Goal: Task Accomplishment & Management: Manage account settings

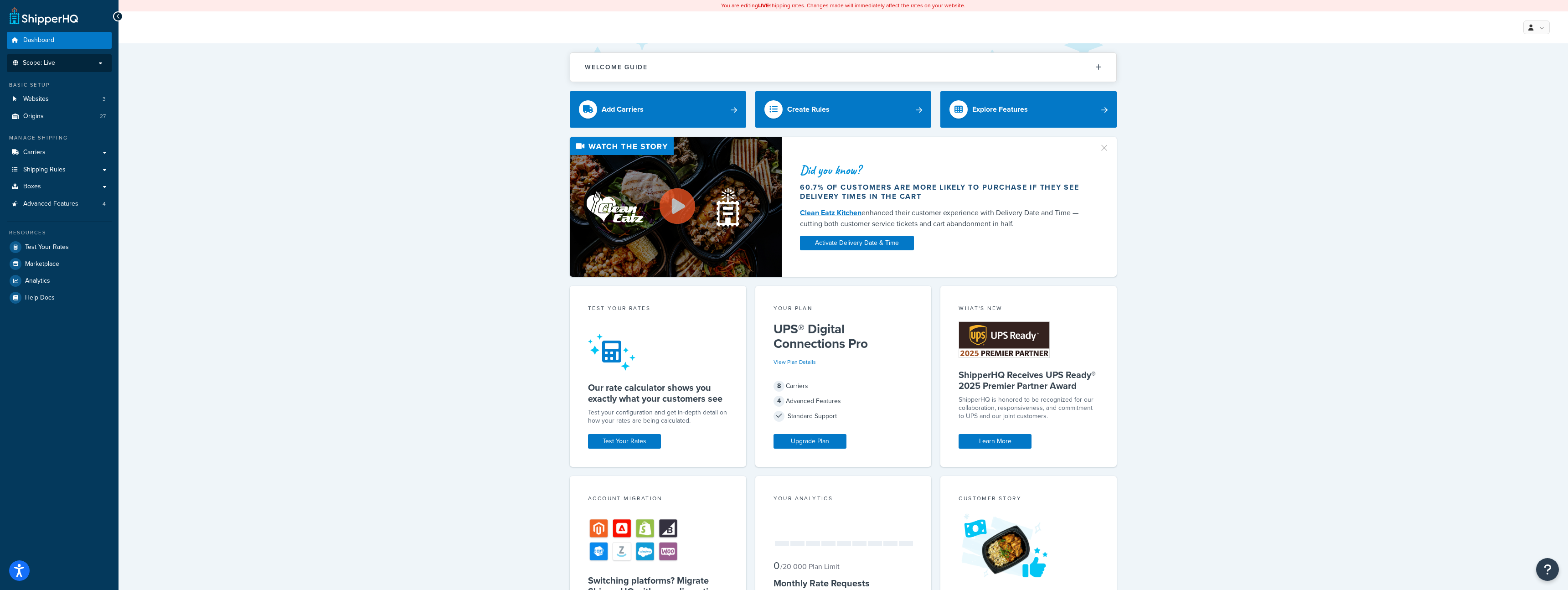
click at [61, 64] on p "Scope: Live" at bounding box center [59, 63] width 97 height 8
click at [56, 82] on span "Development" at bounding box center [40, 80] width 34 height 8
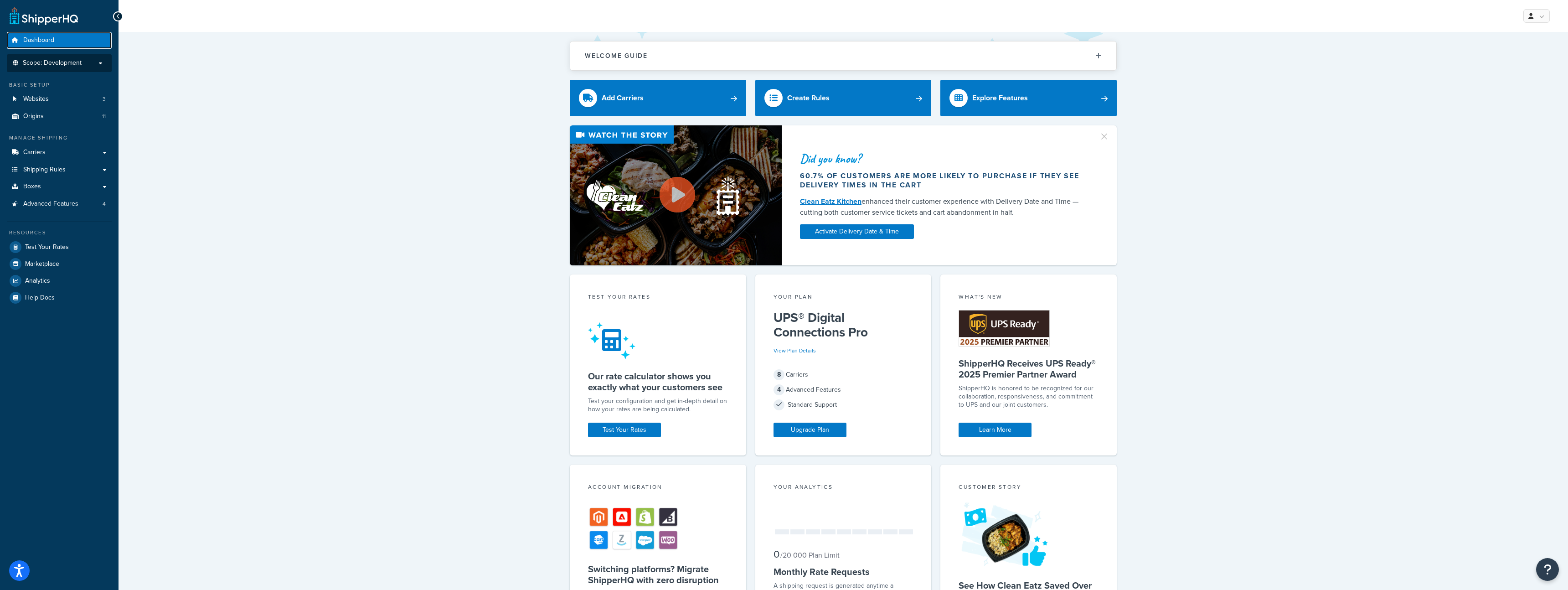
click at [65, 41] on link "Dashboard" at bounding box center [59, 40] width 105 height 17
click at [72, 63] on span "Scope: Development" at bounding box center [52, 63] width 59 height 8
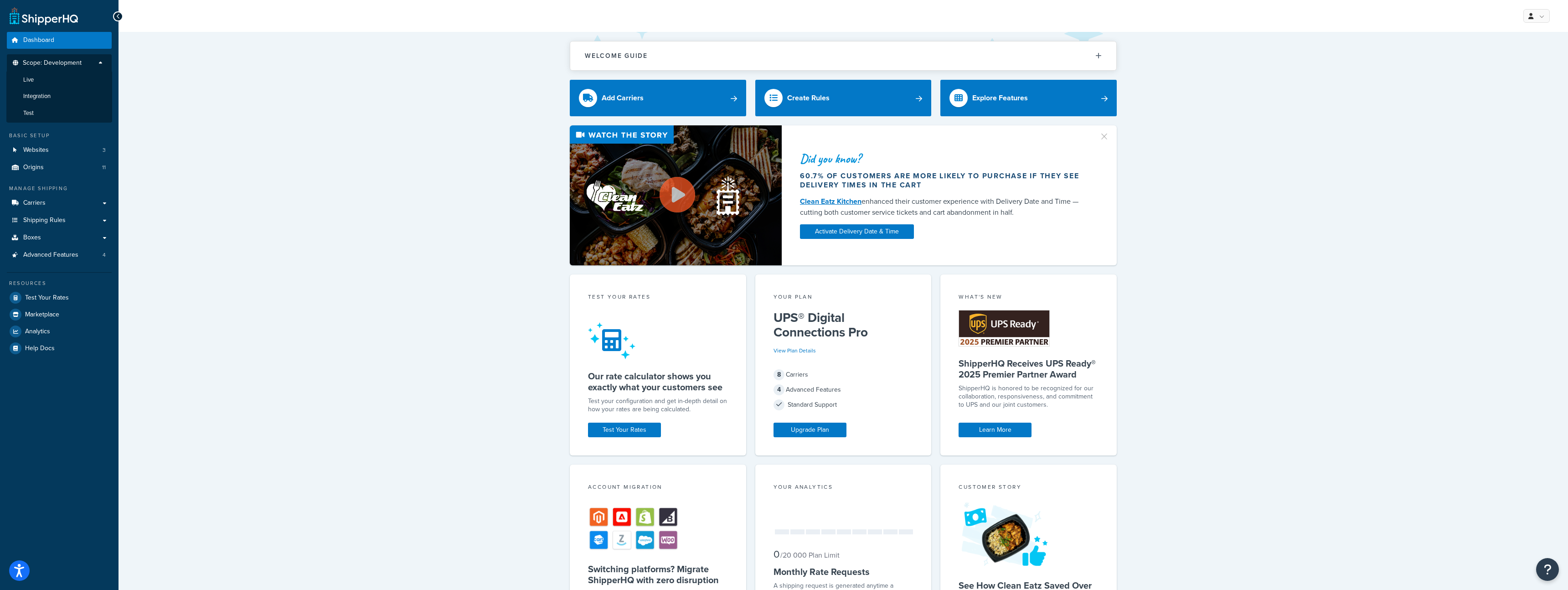
click at [72, 63] on span "Scope: Development" at bounding box center [52, 63] width 59 height 8
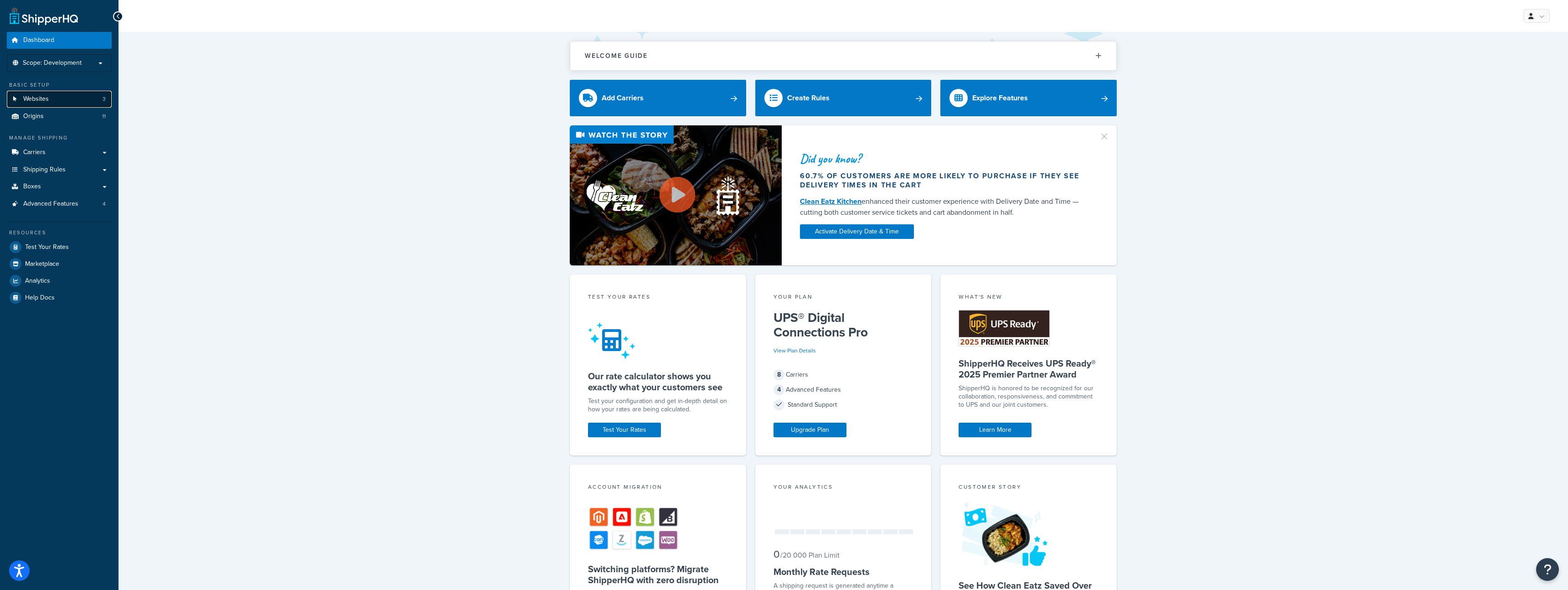
click at [57, 97] on link "Websites 3" at bounding box center [59, 99] width 105 height 17
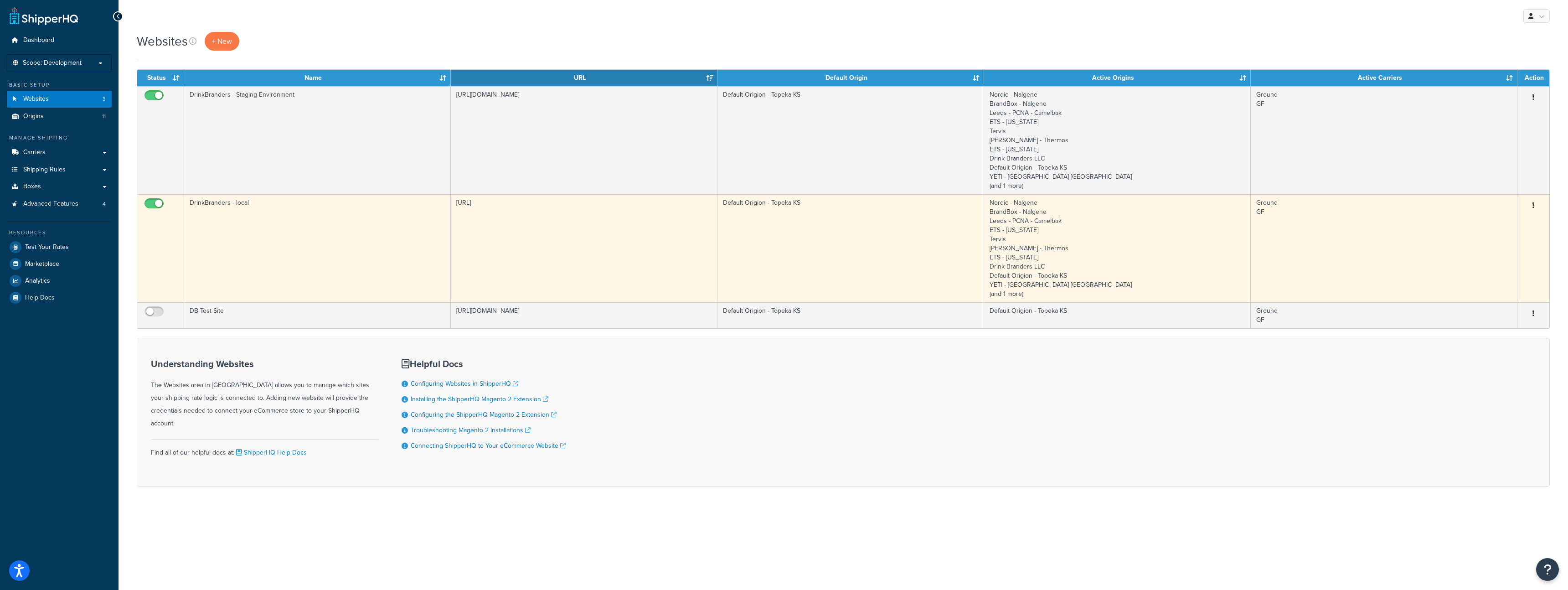
click at [846, 243] on td "Default Origion - Topeka KS" at bounding box center [851, 248] width 267 height 108
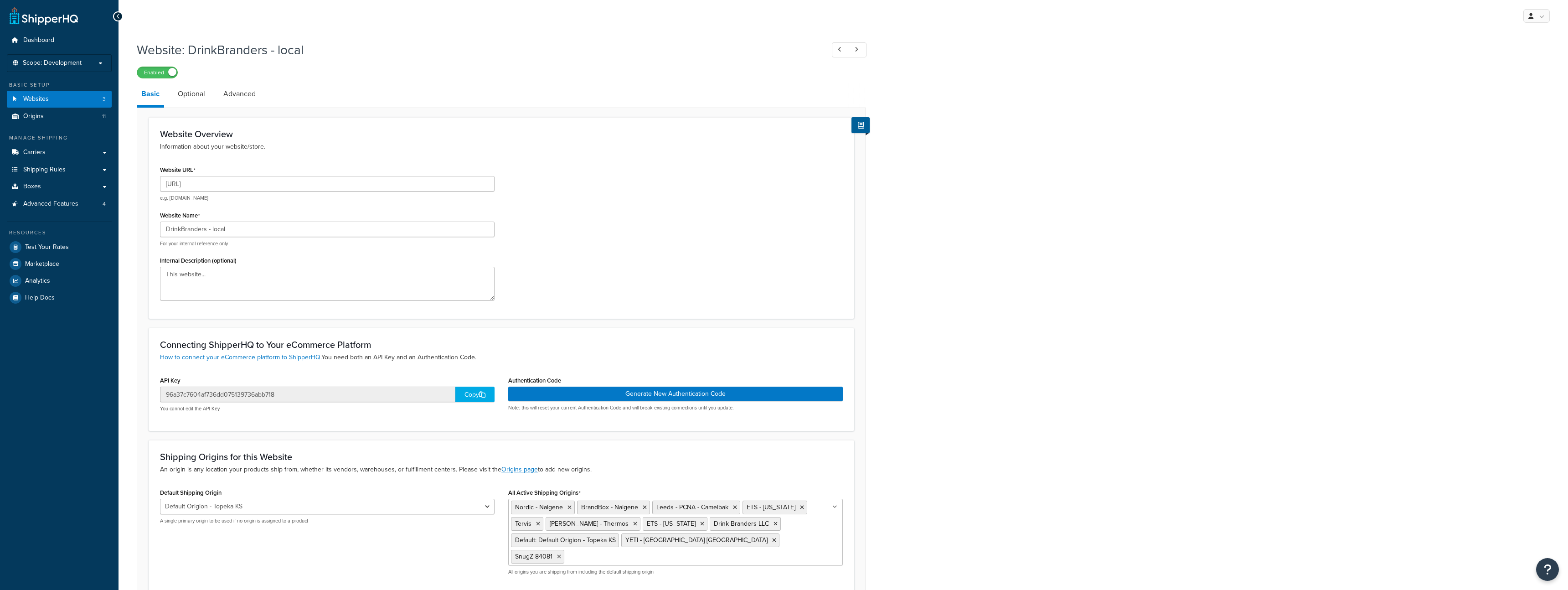
select select "56300"
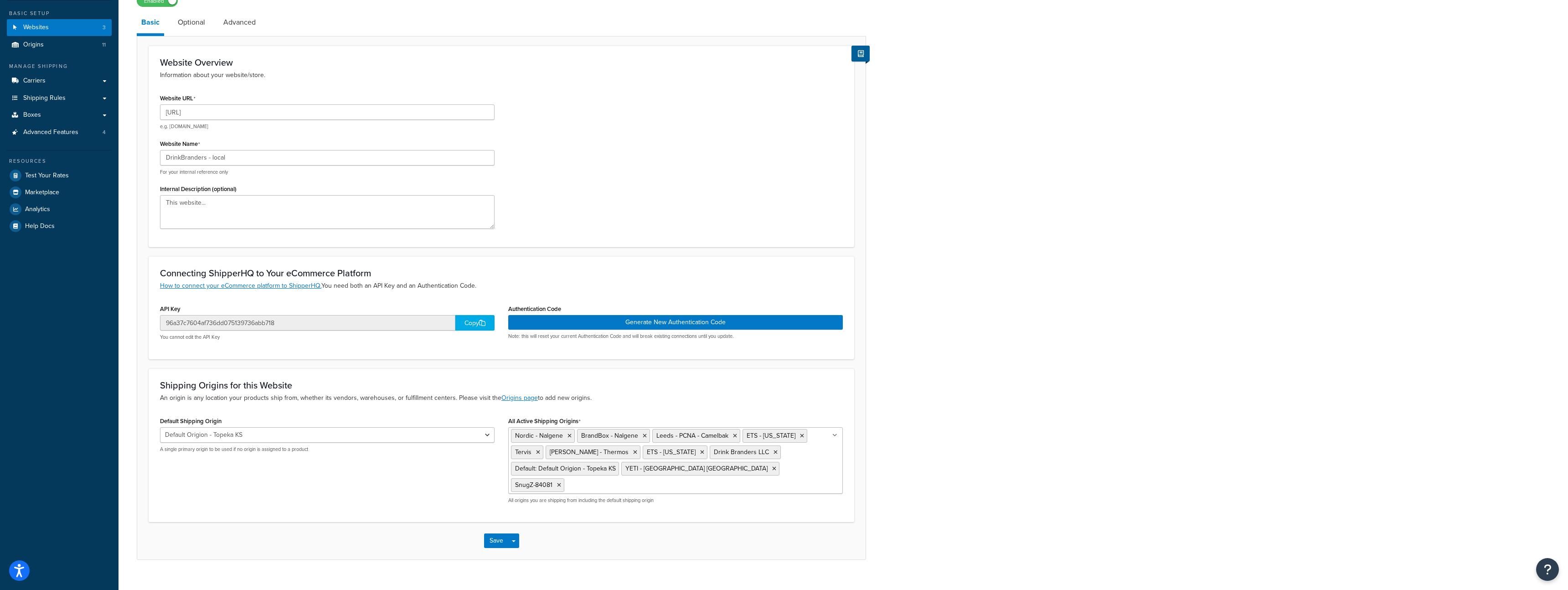
click at [466, 322] on div "Copy" at bounding box center [475, 322] width 39 height 15
click at [634, 318] on button "Generate New Authentication Code" at bounding box center [676, 322] width 335 height 15
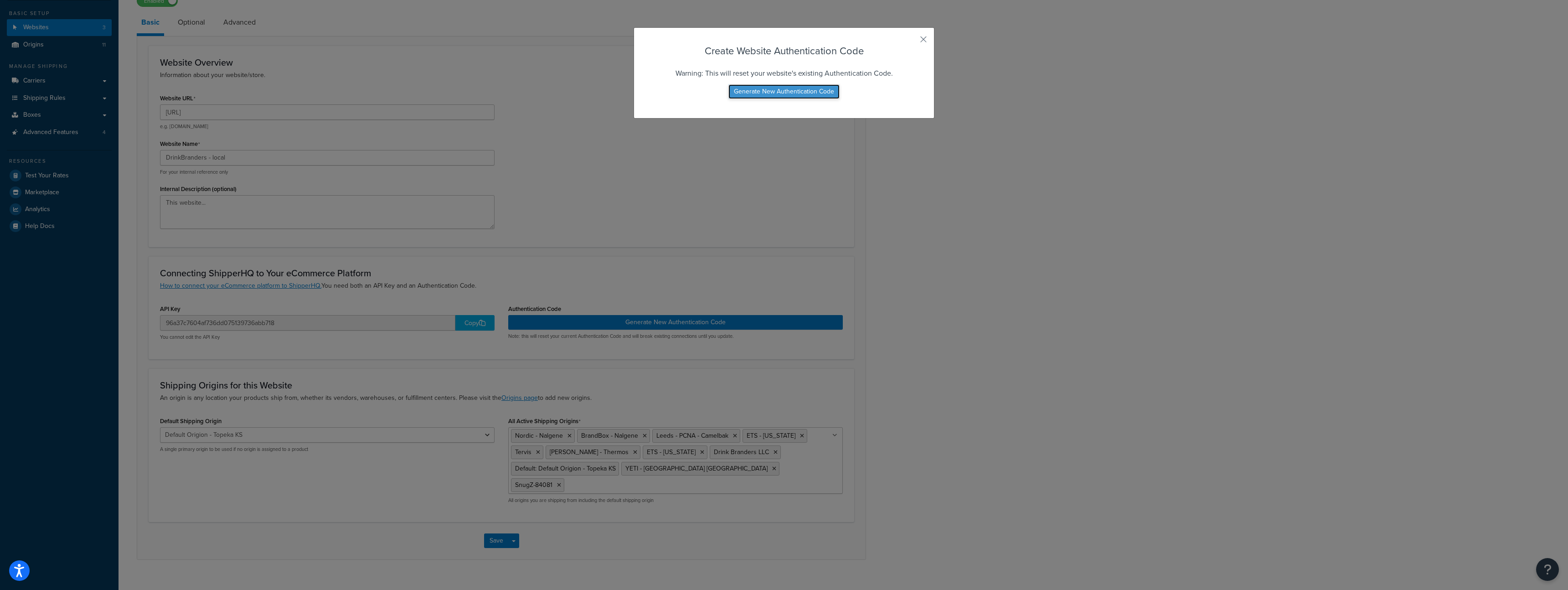
click at [810, 92] on button "Generate New Authentication Code" at bounding box center [784, 92] width 111 height 15
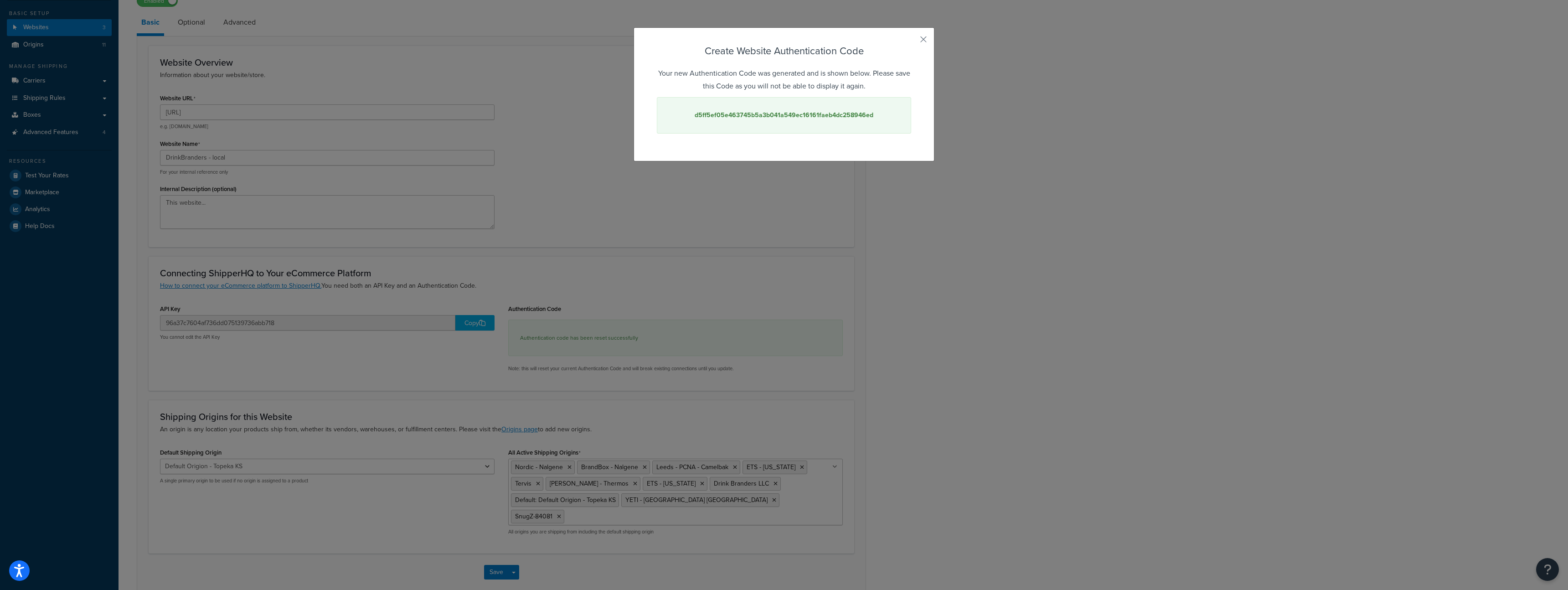
click at [812, 111] on strong "d5ff5ef05e463745b5a3b041a549ec16161faeb4dc258946ed" at bounding box center [784, 115] width 179 height 10
copy strong "d5ff5ef05e463745b5a3b041a549ec16161faeb4dc258946ed"
click at [393, 297] on div "Create Website Authentication Code Your new Authentication Code was generated a…" at bounding box center [784, 295] width 1568 height 590
click at [453, 227] on div "Create Website Authentication Code Your new Authentication Code was generated a…" at bounding box center [784, 295] width 1568 height 590
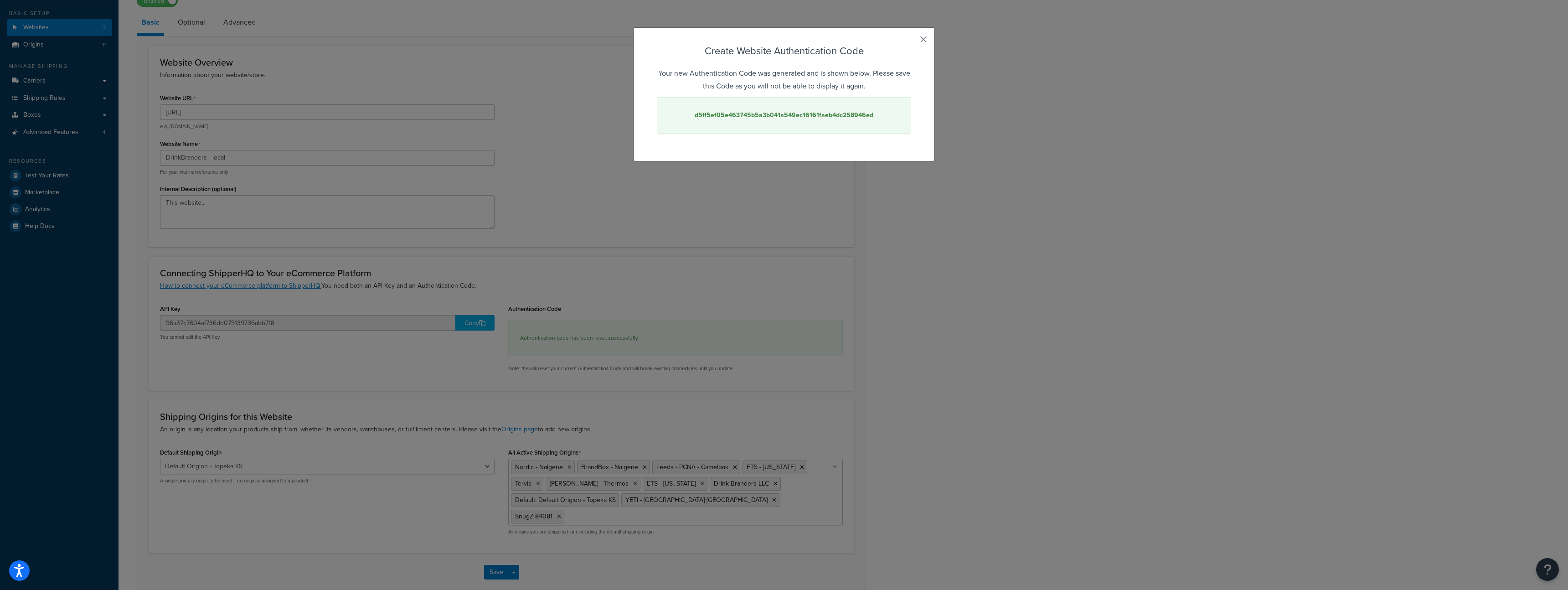
click at [911, 41] on button "button" at bounding box center [910, 43] width 2 height 2
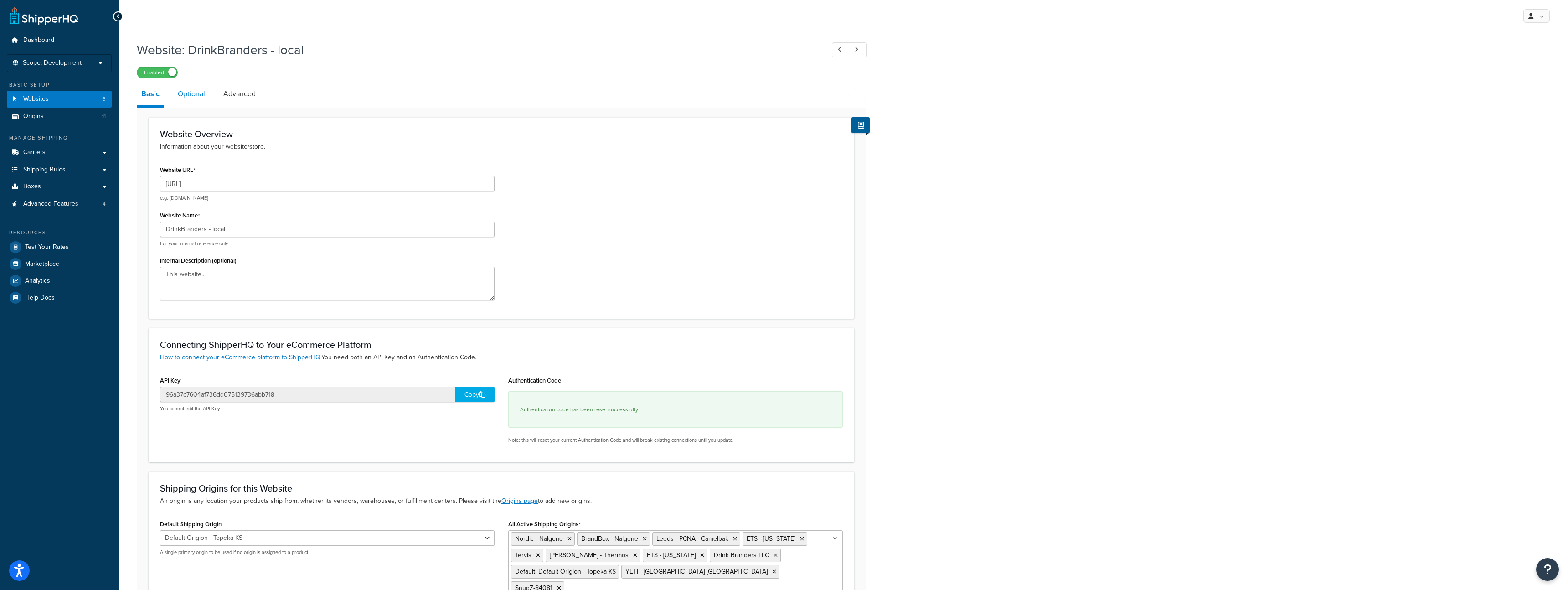
click at [198, 95] on link "Optional" at bounding box center [192, 94] width 37 height 22
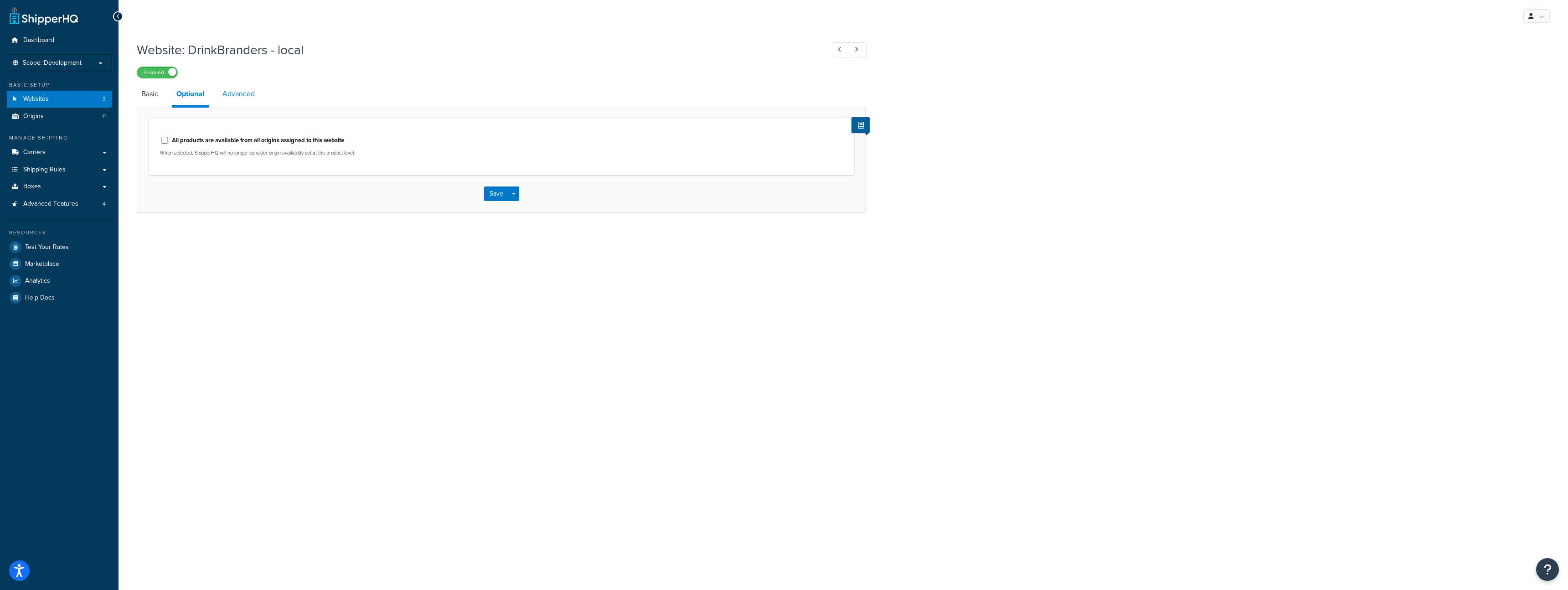
click at [232, 96] on link "Advanced" at bounding box center [239, 94] width 41 height 22
click at [156, 97] on link "Basic" at bounding box center [150, 94] width 26 height 22
select select "56300"
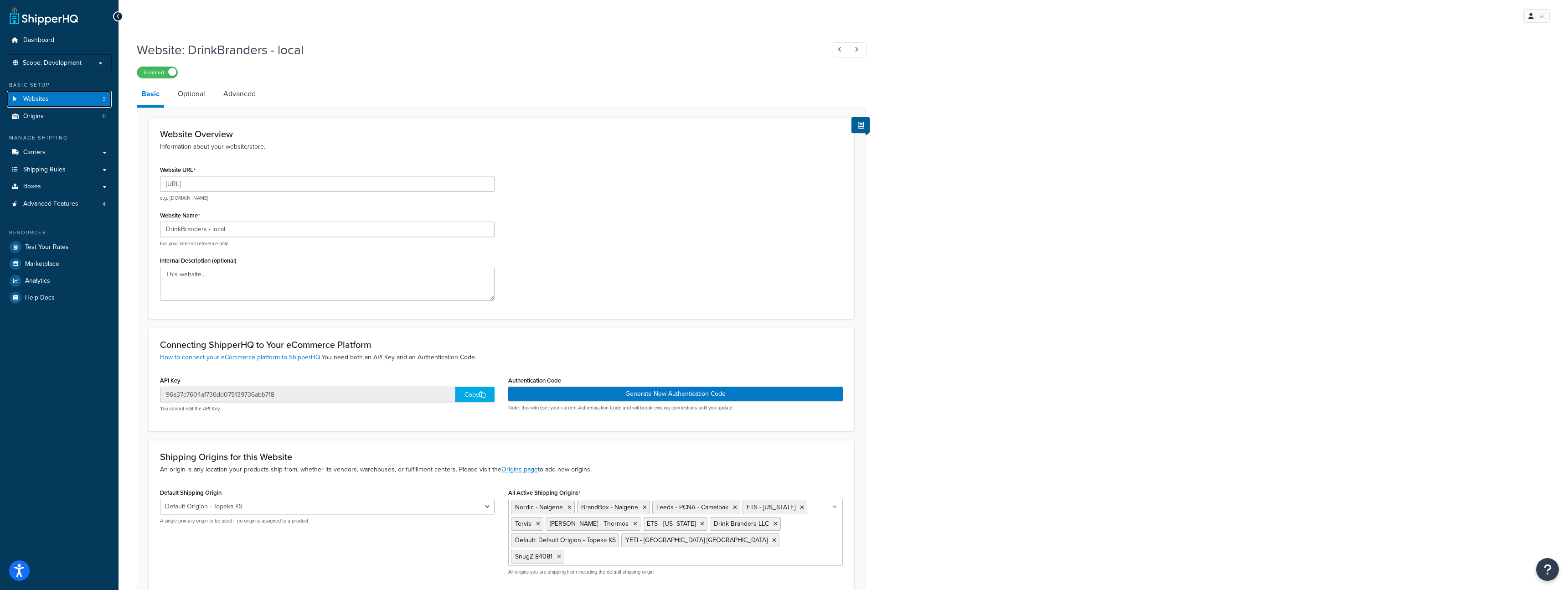
click at [66, 97] on link "Websites 3" at bounding box center [59, 99] width 105 height 17
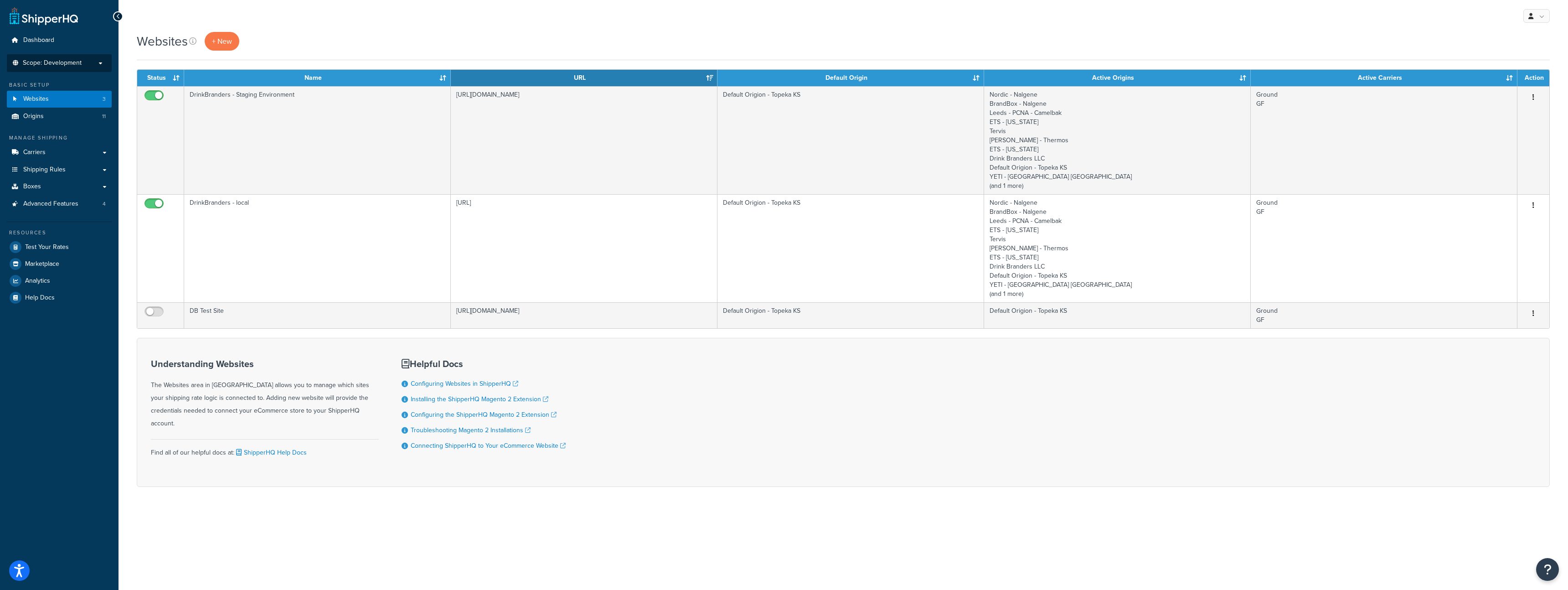
click at [70, 66] on span "Scope: Development" at bounding box center [52, 63] width 59 height 8
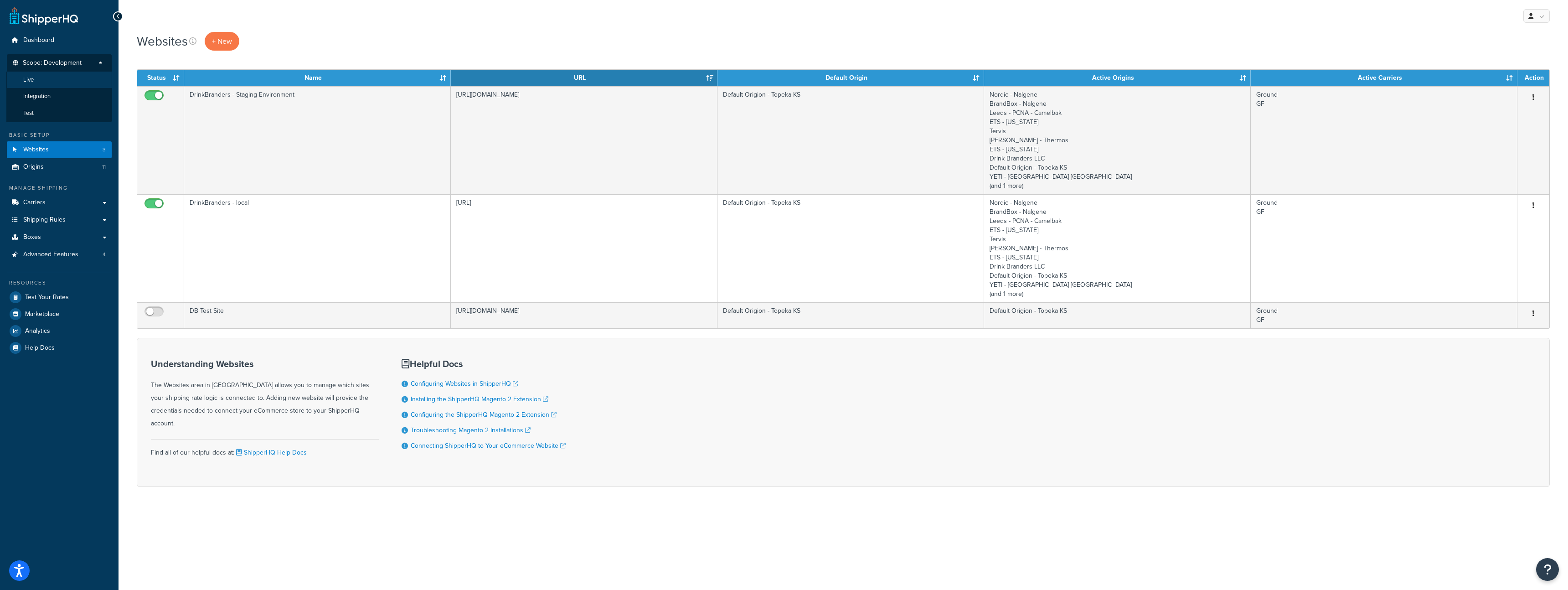
click at [74, 79] on li "Live" at bounding box center [59, 80] width 106 height 17
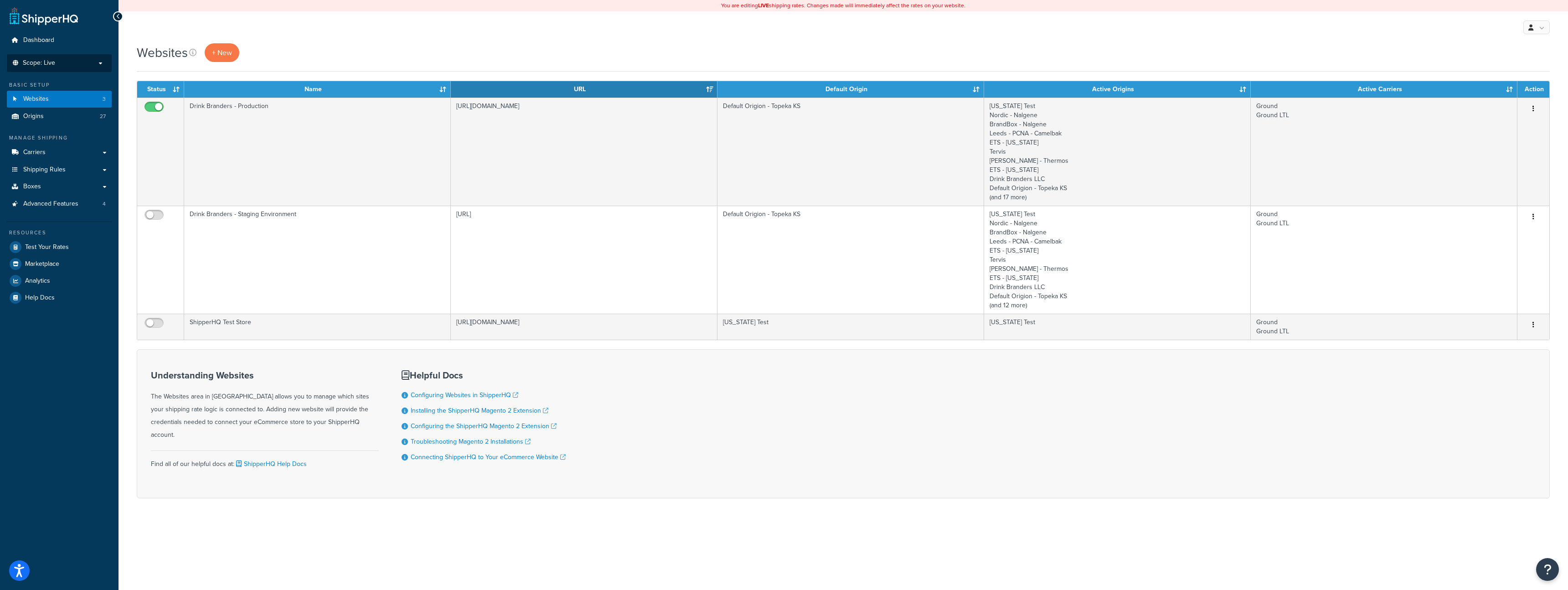
click at [54, 65] on span "Scope: Live" at bounding box center [38, 63] width 32 height 8
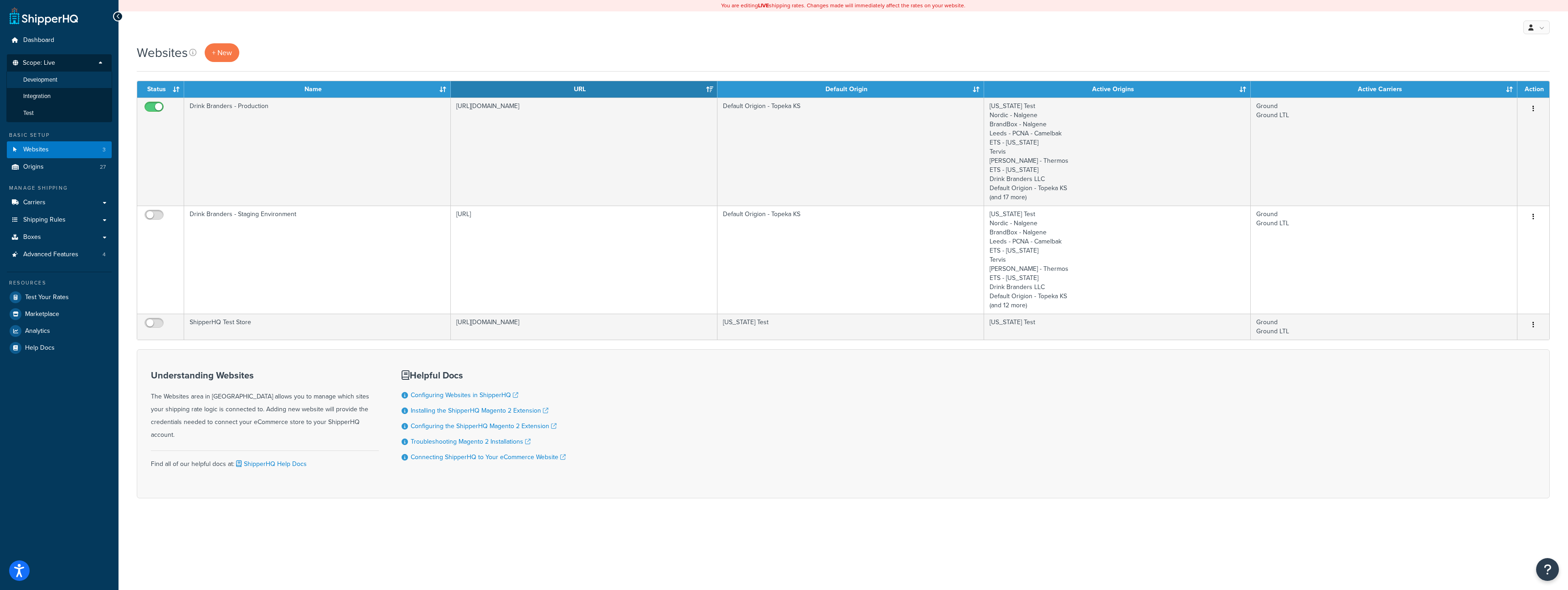
click at [61, 80] on li "Development" at bounding box center [59, 80] width 106 height 17
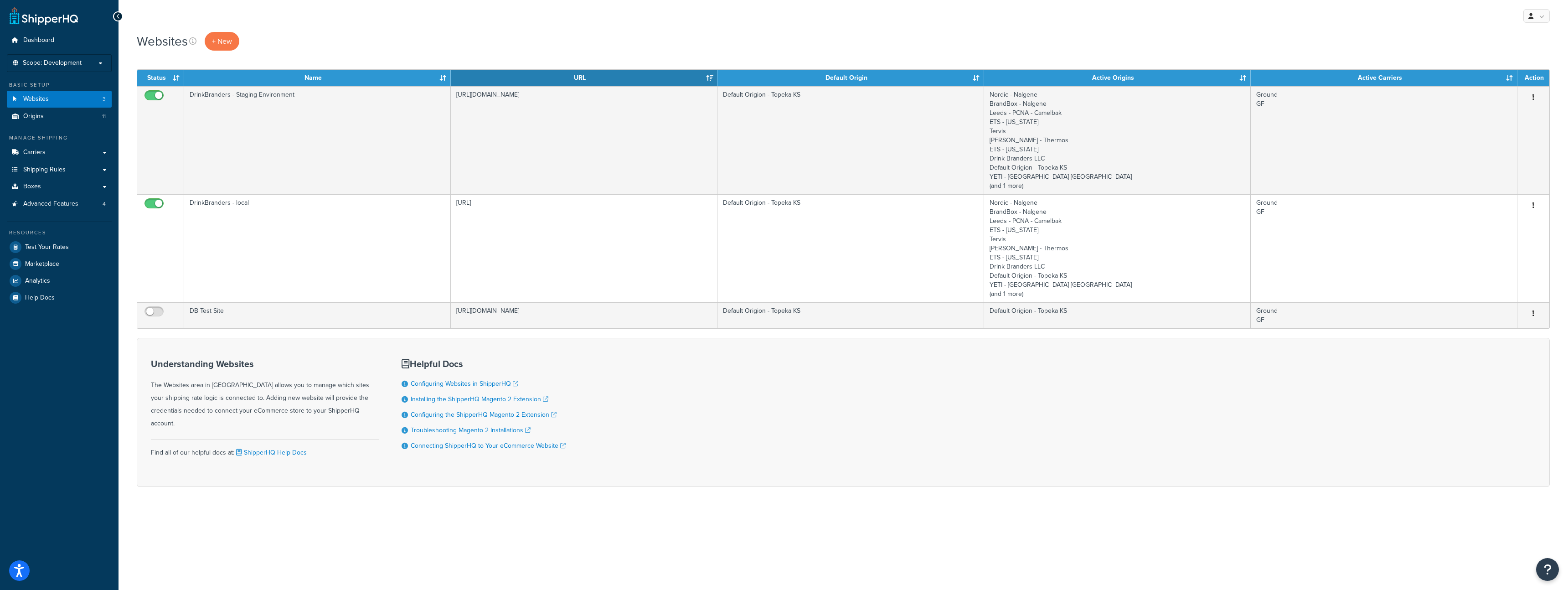
click at [354, 146] on td "DrinkBranders - Staging Environment" at bounding box center [318, 140] width 267 height 108
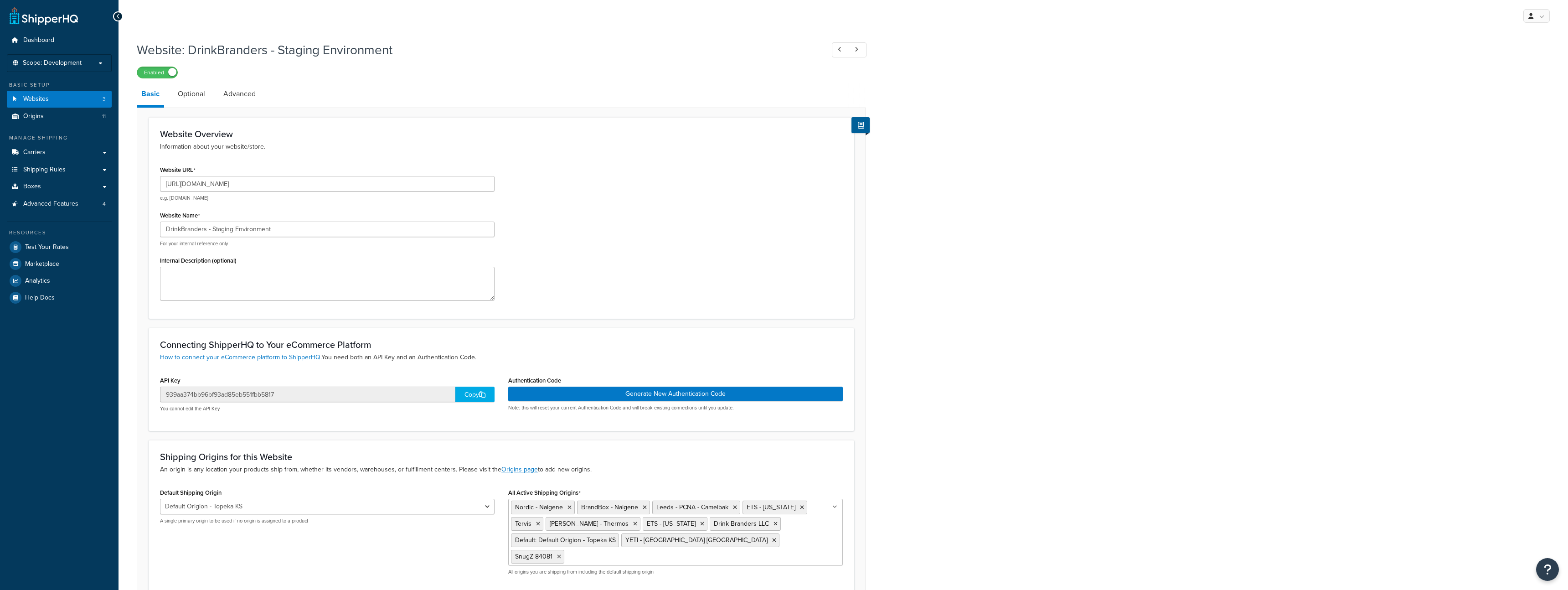
select select "56300"
